Goal: Transaction & Acquisition: Purchase product/service

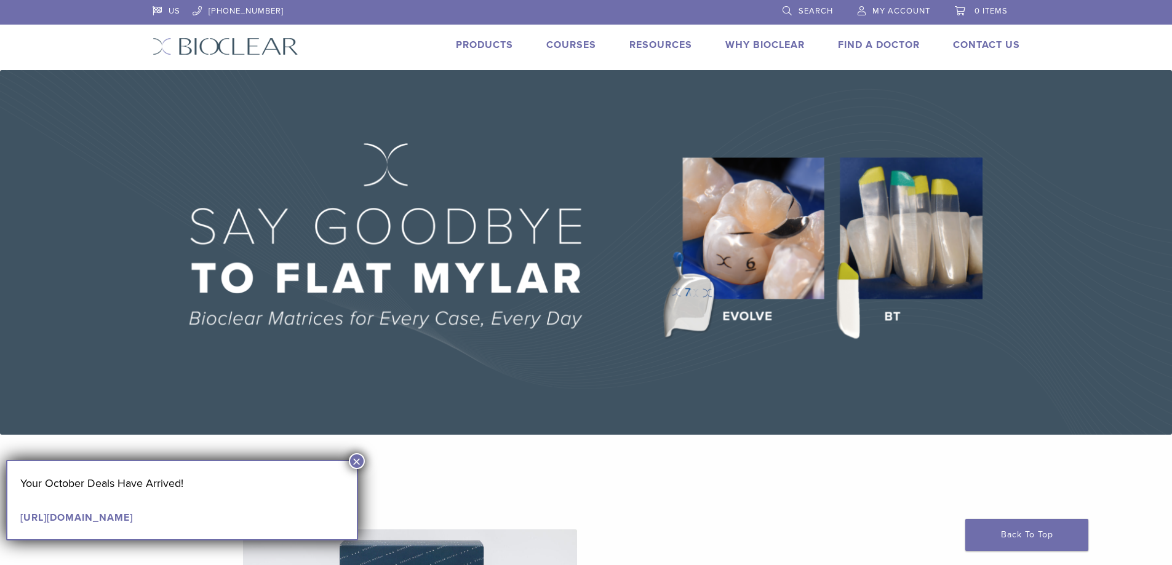
click at [787, 249] on img at bounding box center [586, 252] width 1172 height 365
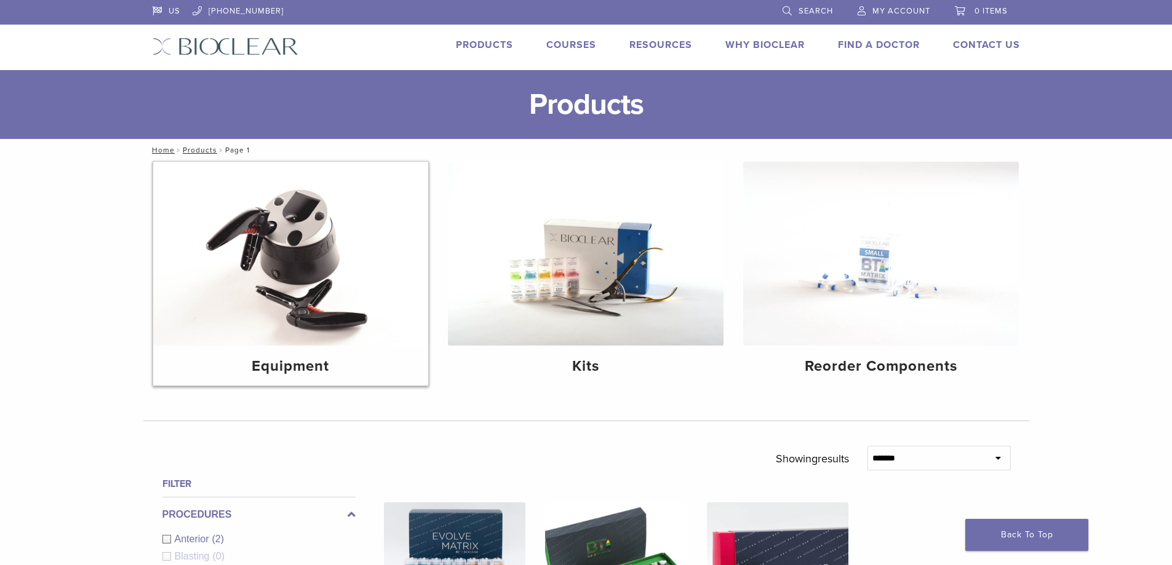
click at [304, 356] on h4 "Equipment" at bounding box center [291, 367] width 256 height 22
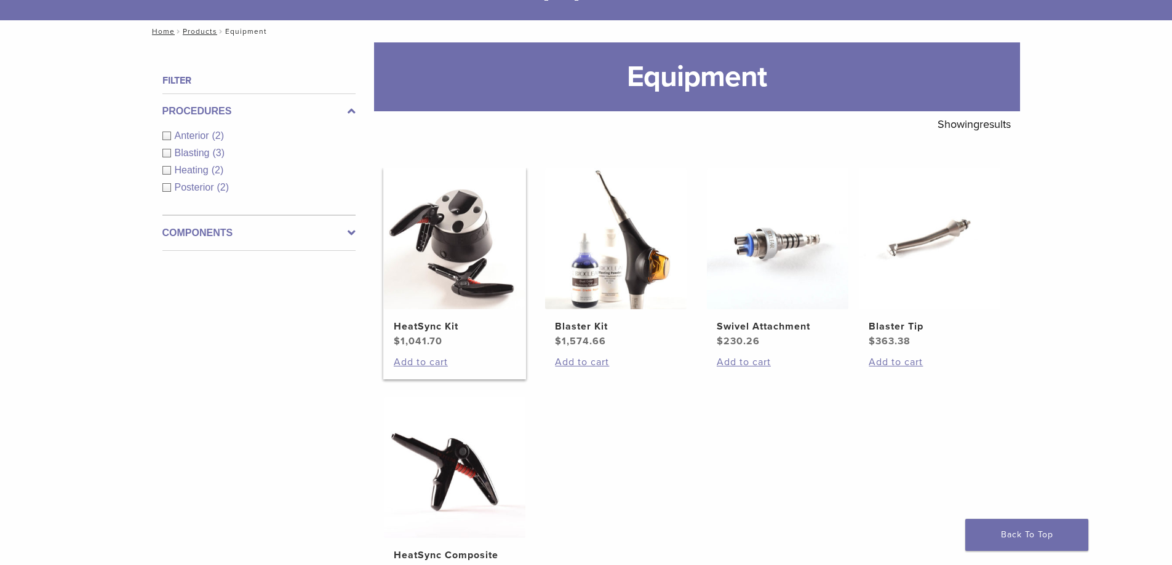
scroll to position [143, 0]
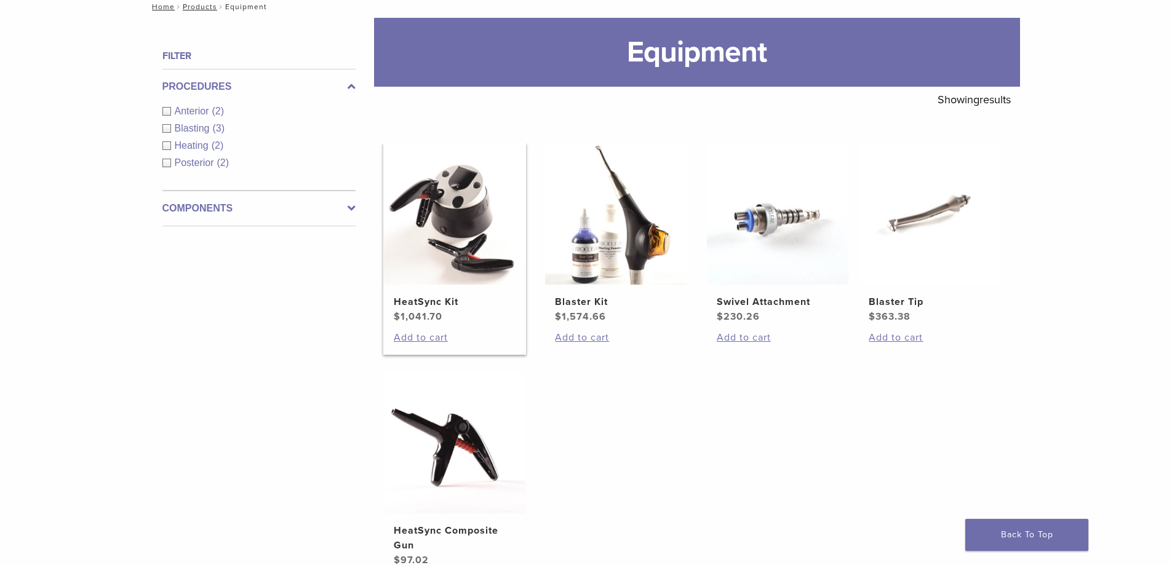
click at [469, 289] on link "HeatSync Kit $ 1,041.70" at bounding box center [454, 233] width 143 height 181
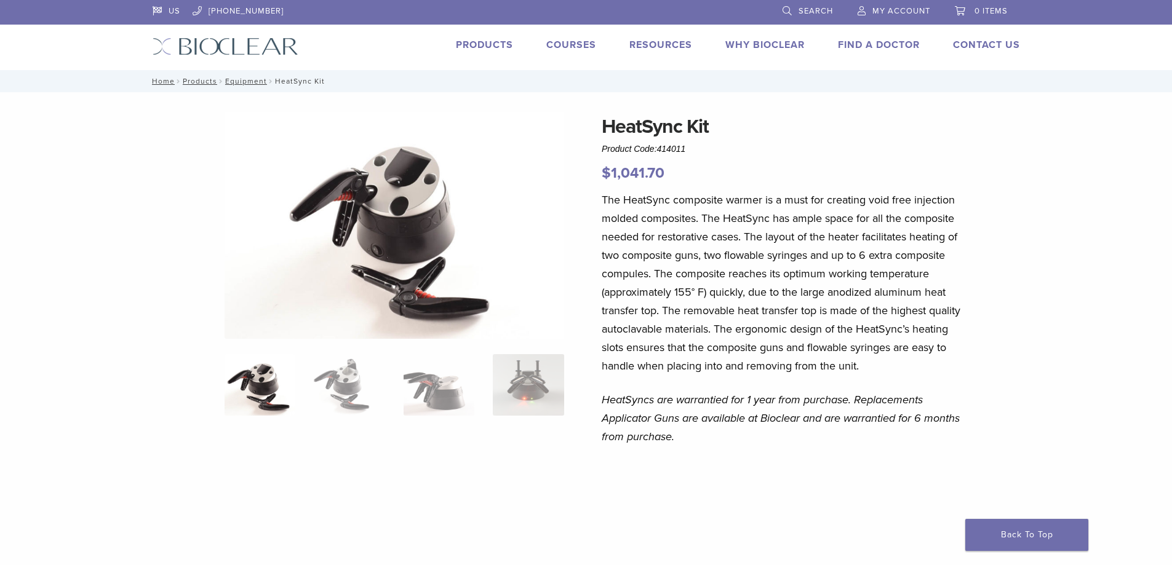
click at [909, 13] on span "My Account" at bounding box center [901, 11] width 58 height 10
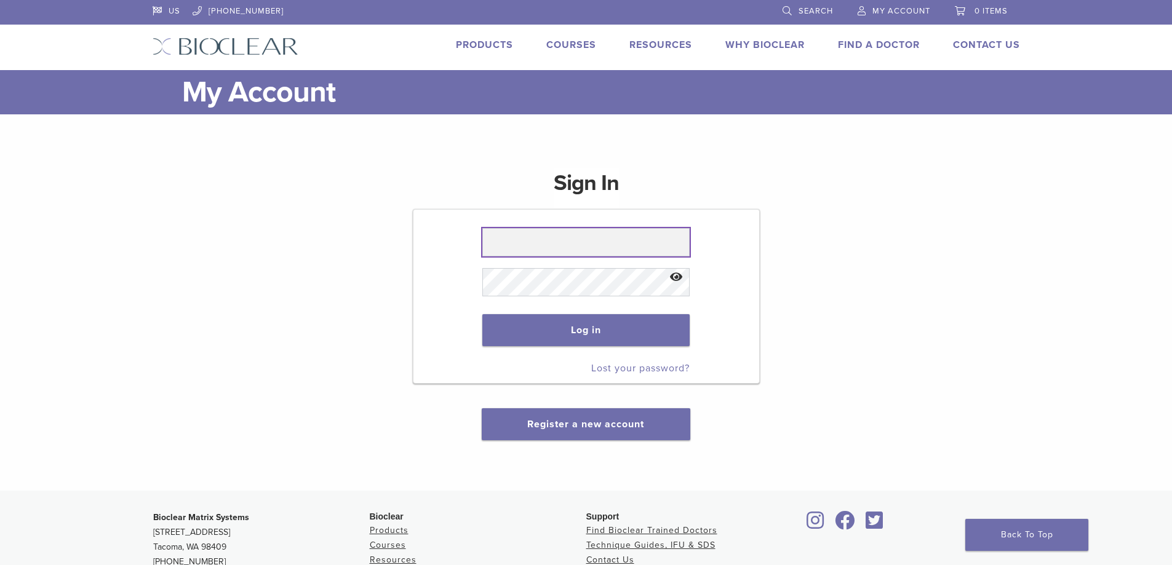
click at [618, 242] on input "text" at bounding box center [585, 242] width 207 height 28
type input "**********"
click at [461, 42] on link "Products" at bounding box center [484, 45] width 57 height 12
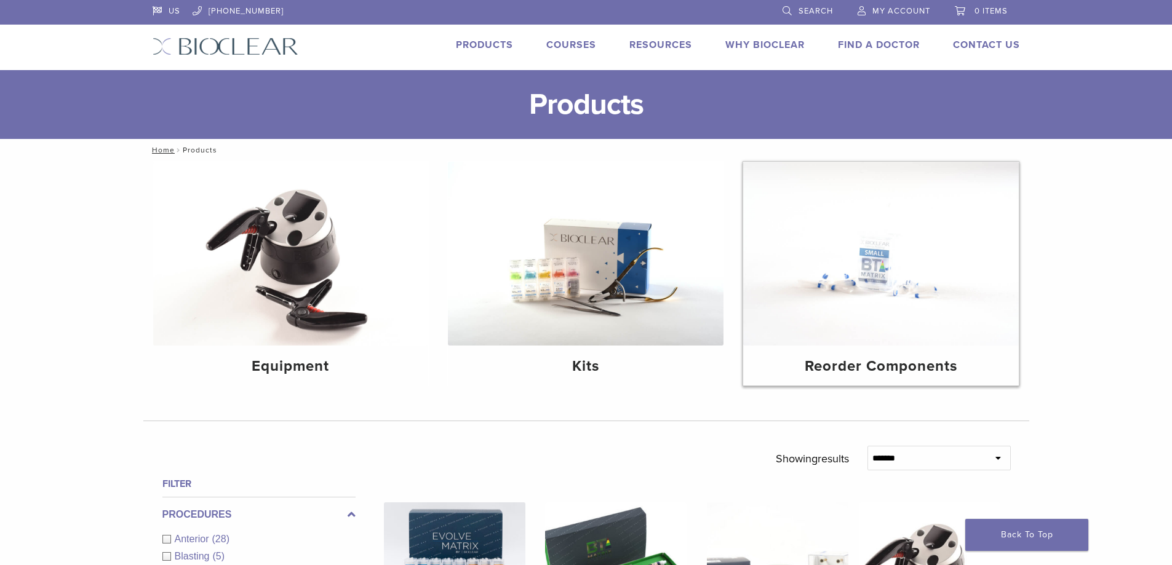
click at [913, 287] on img at bounding box center [881, 254] width 276 height 184
